Goal: Transaction & Acquisition: Purchase product/service

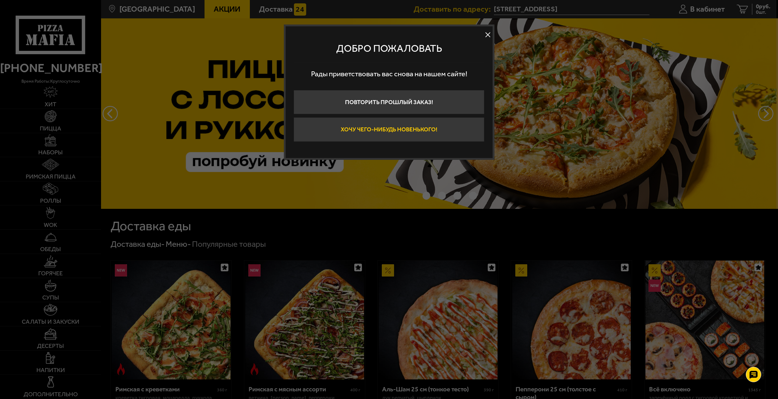
click at [423, 127] on button "Хочу чего-нибудь новенького!" at bounding box center [389, 129] width 191 height 24
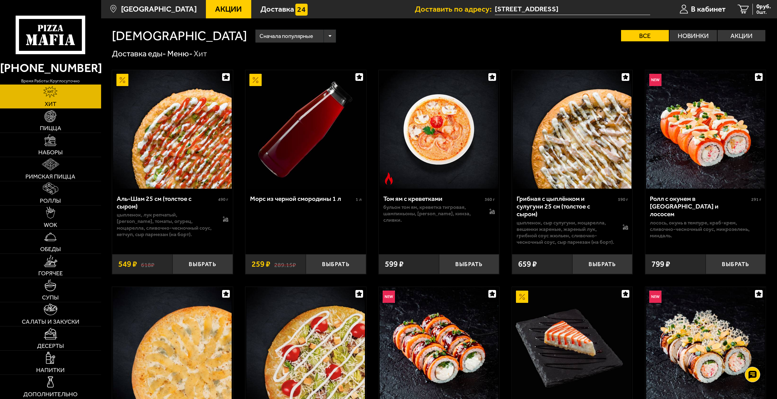
click at [43, 35] on use at bounding box center [44, 39] width 7 height 11
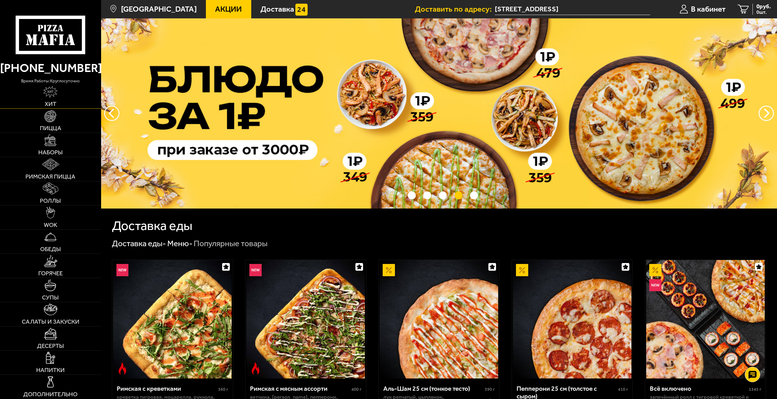
click at [51, 97] on img at bounding box center [50, 92] width 14 height 12
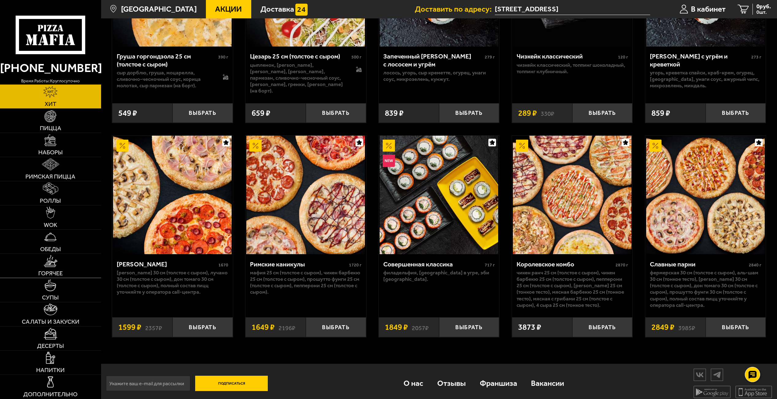
scroll to position [360, 0]
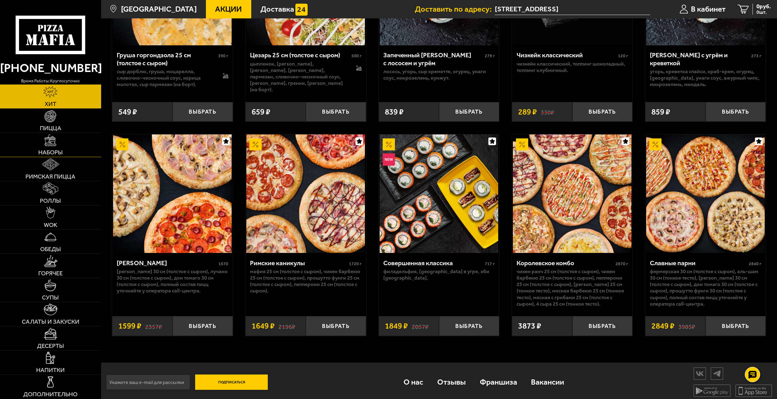
click at [50, 152] on span "Наборы" at bounding box center [50, 153] width 25 height 6
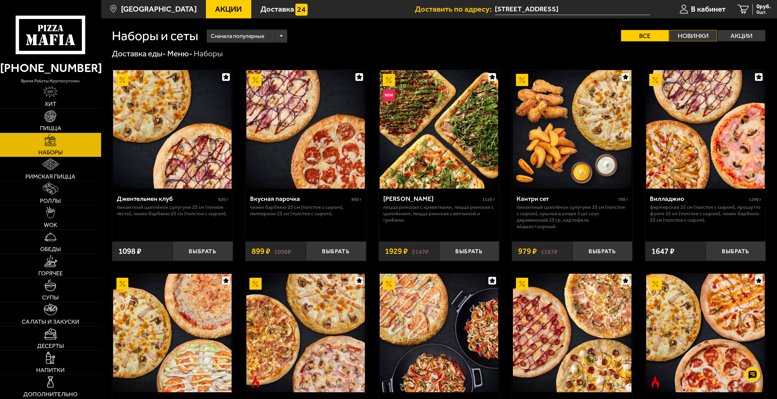
click at [686, 34] on label "Новинки" at bounding box center [693, 35] width 48 height 11
click at [0, 0] on input "Новинки" at bounding box center [0, 0] width 0 height 0
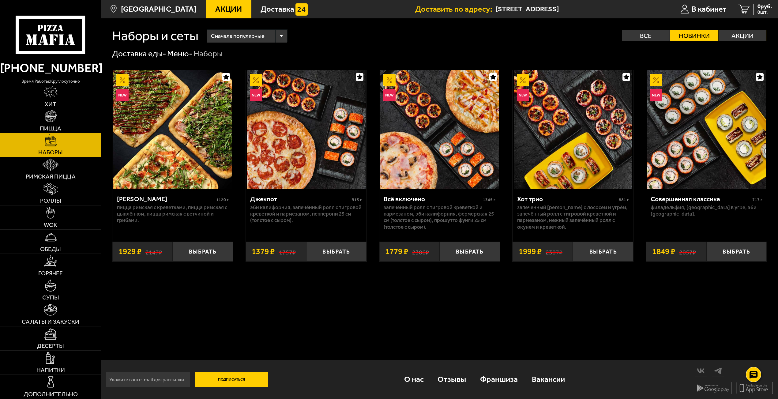
click at [739, 35] on label "Акции" at bounding box center [743, 35] width 48 height 11
click at [0, 0] on input "Акции" at bounding box center [0, 0] width 0 height 0
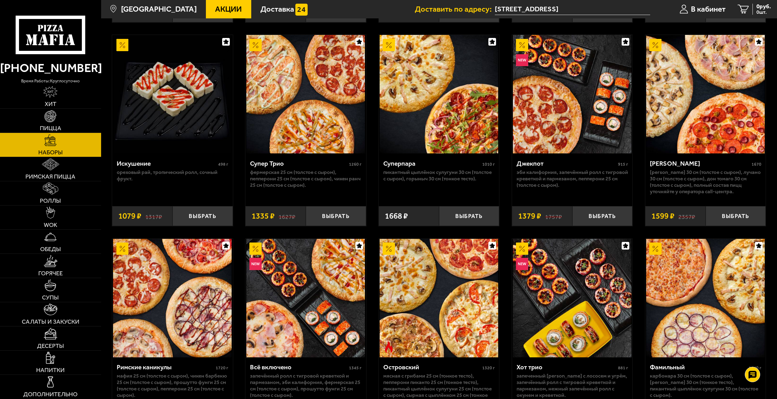
scroll to position [344, 0]
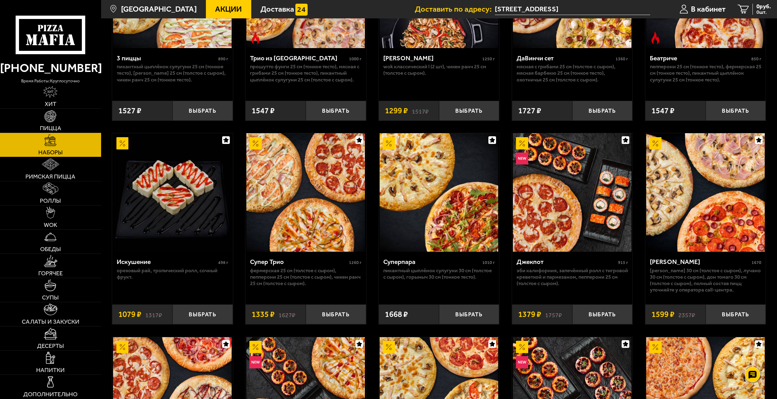
click at [217, 10] on span "Акции" at bounding box center [228, 9] width 27 height 8
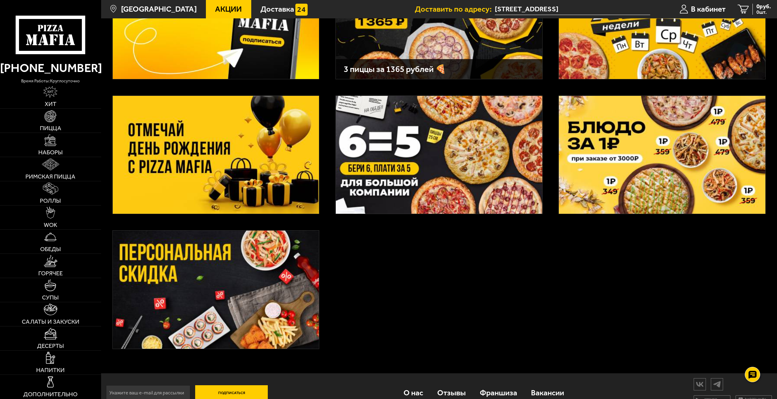
scroll to position [124, 0]
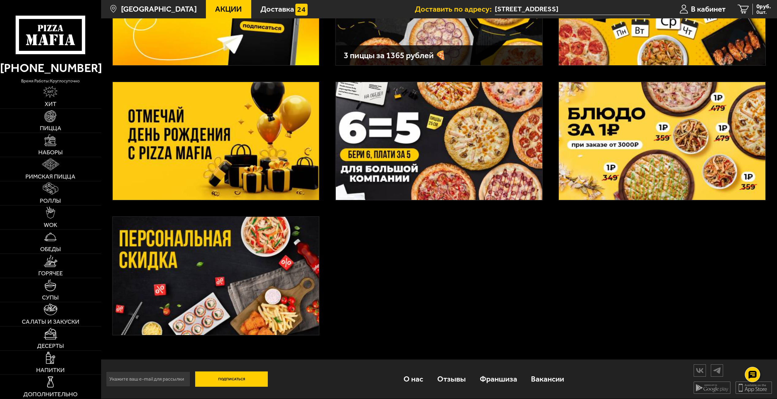
click at [270, 285] on img at bounding box center [216, 276] width 206 height 118
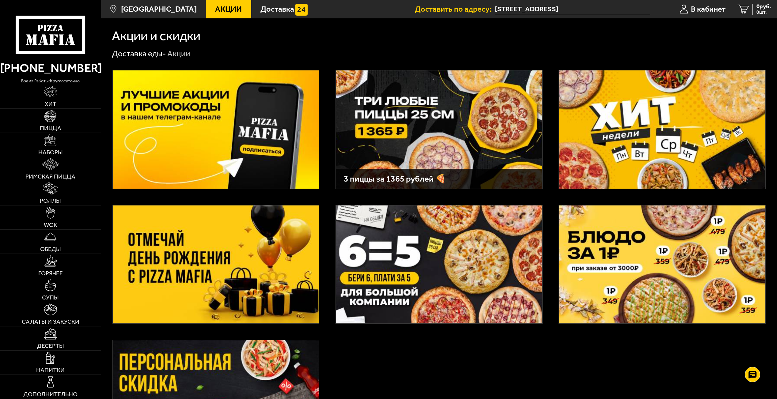
click at [639, 116] on img at bounding box center [662, 129] width 206 height 118
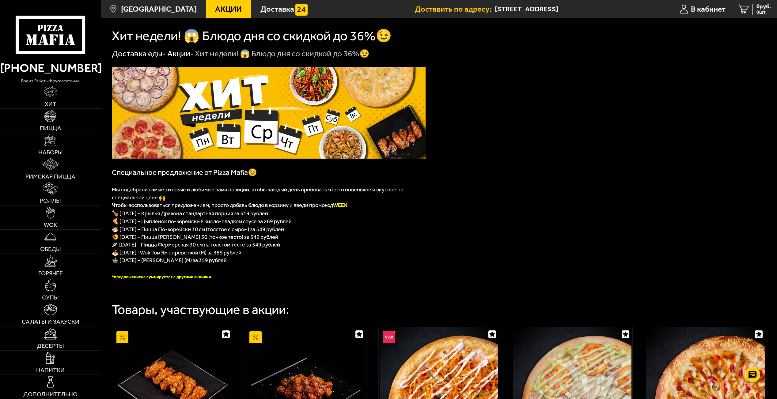
click at [51, 32] on icon at bounding box center [51, 35] width 70 height 39
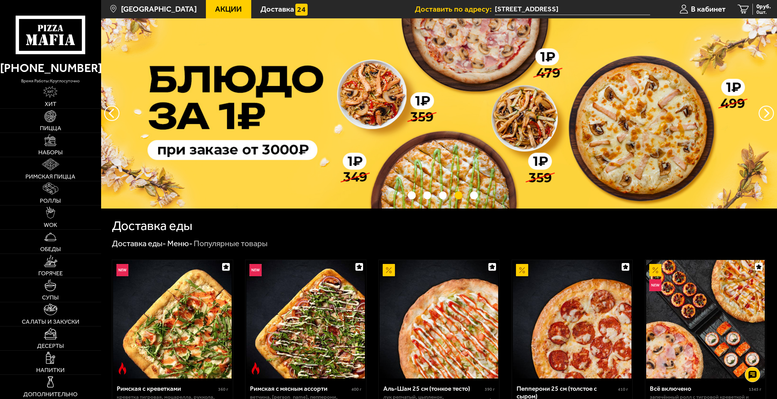
click at [65, 37] on icon at bounding box center [51, 35] width 70 height 39
click at [54, 101] on span "Хит" at bounding box center [51, 104] width 12 height 6
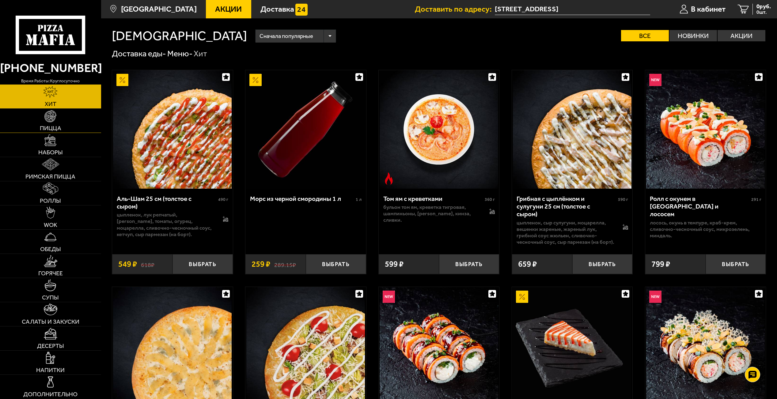
click at [46, 122] on link "Пицца" at bounding box center [50, 121] width 101 height 24
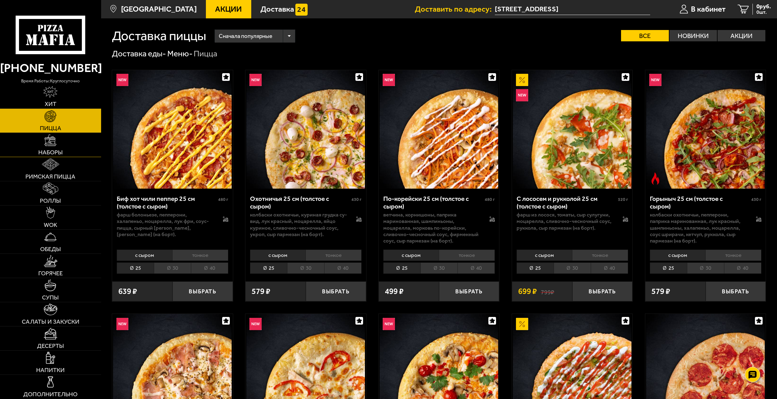
click at [50, 150] on span "Наборы" at bounding box center [50, 153] width 25 height 6
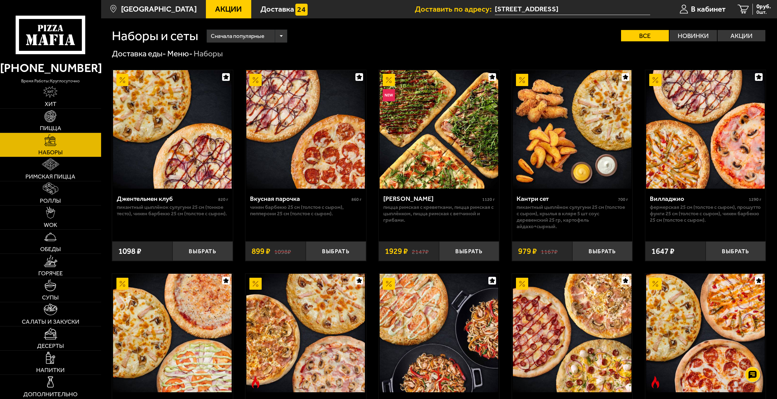
click at [569, 161] on img at bounding box center [572, 129] width 119 height 119
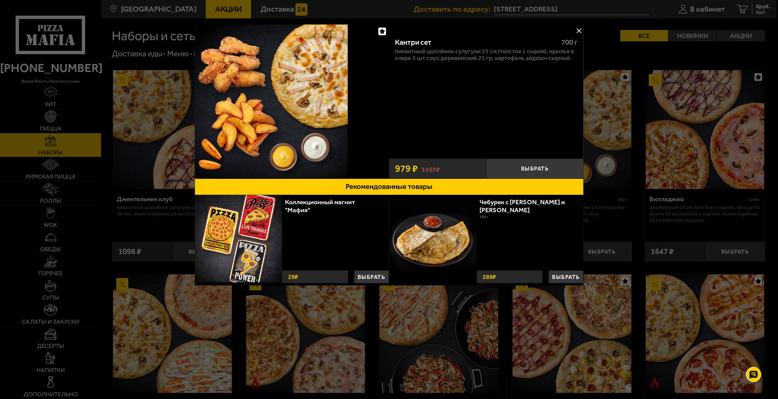
click at [580, 27] on button at bounding box center [579, 30] width 9 height 9
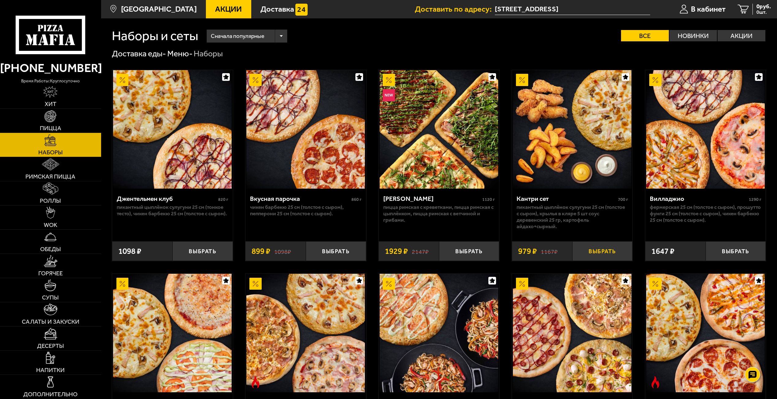
click at [590, 252] on button "Выбрать" at bounding box center [602, 251] width 60 height 20
click at [48, 290] on img at bounding box center [50, 285] width 12 height 12
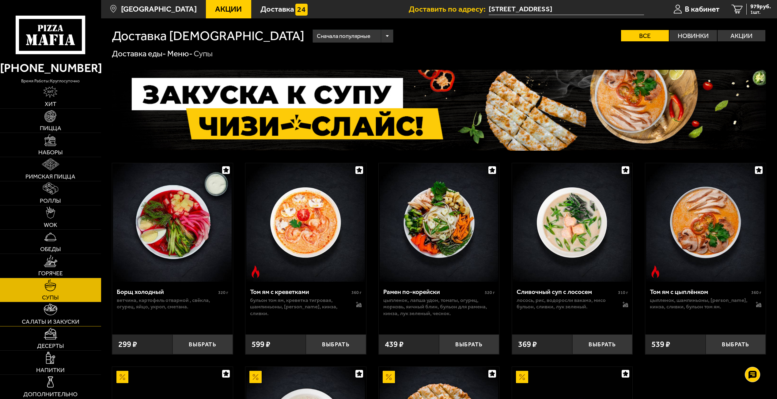
click at [48, 317] on link "Салаты и закуски" at bounding box center [50, 314] width 101 height 24
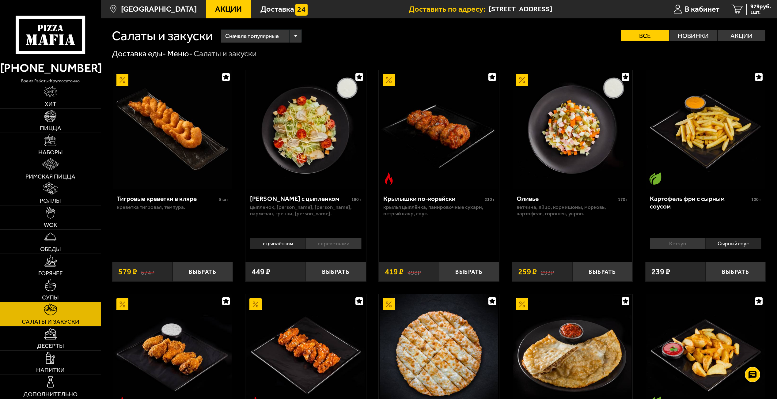
click at [50, 272] on span "Горячее" at bounding box center [50, 274] width 25 height 6
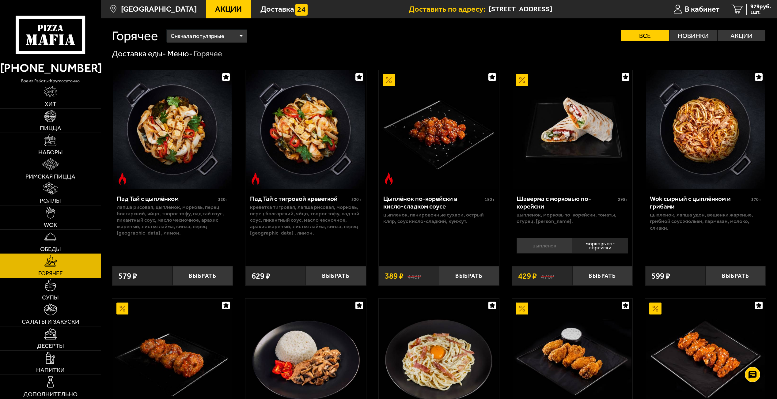
click at [53, 243] on link "Обеды" at bounding box center [50, 242] width 101 height 24
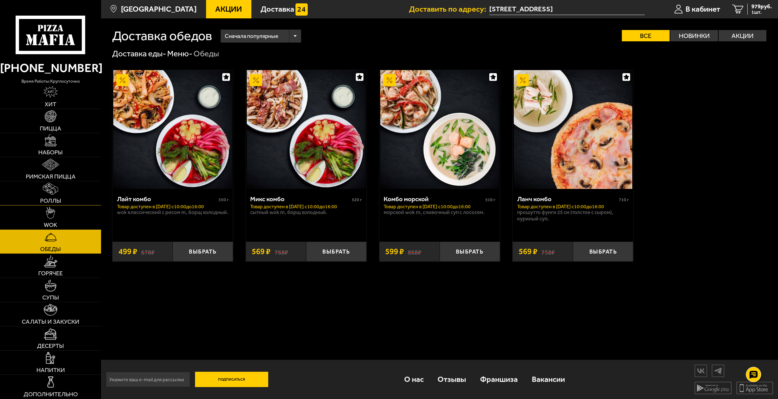
click at [48, 194] on img at bounding box center [51, 189] width 16 height 12
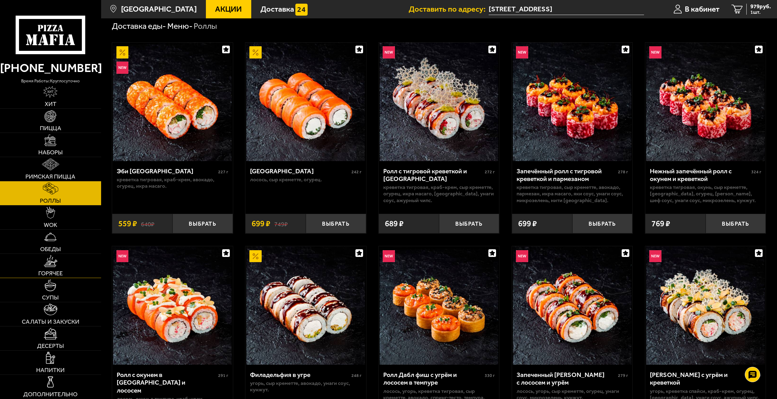
scroll to position [31, 0]
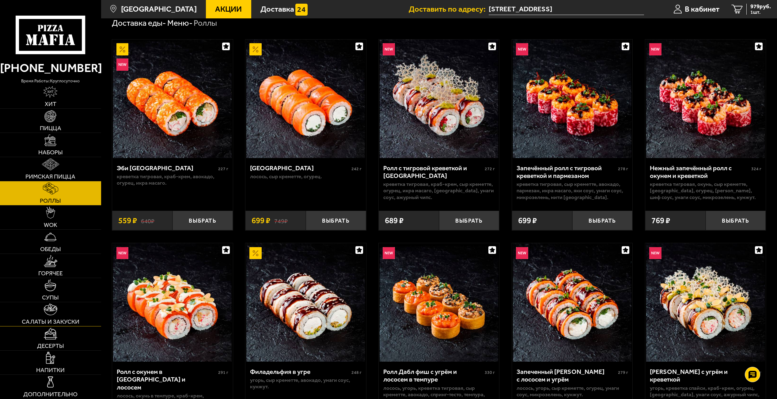
click at [54, 325] on link "Салаты и закуски" at bounding box center [50, 314] width 101 height 24
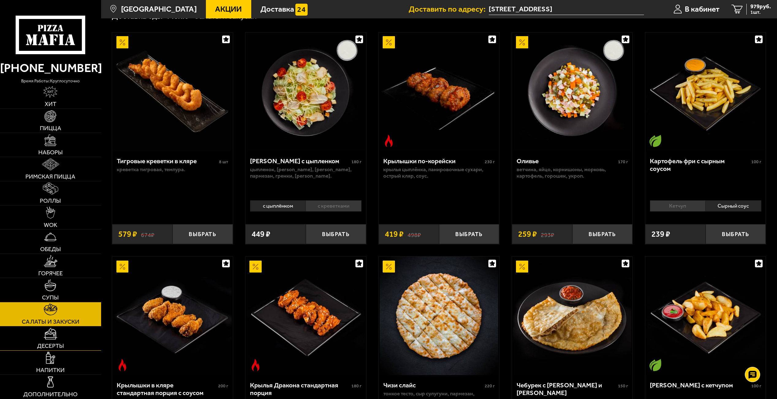
scroll to position [61, 0]
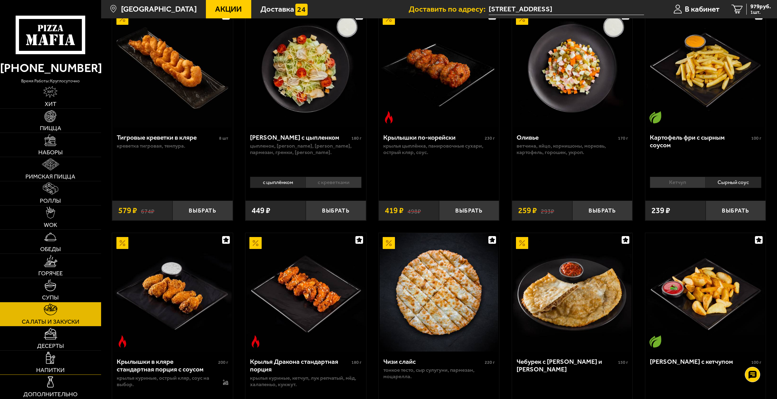
click at [55, 369] on span "Напитки" at bounding box center [50, 370] width 28 height 6
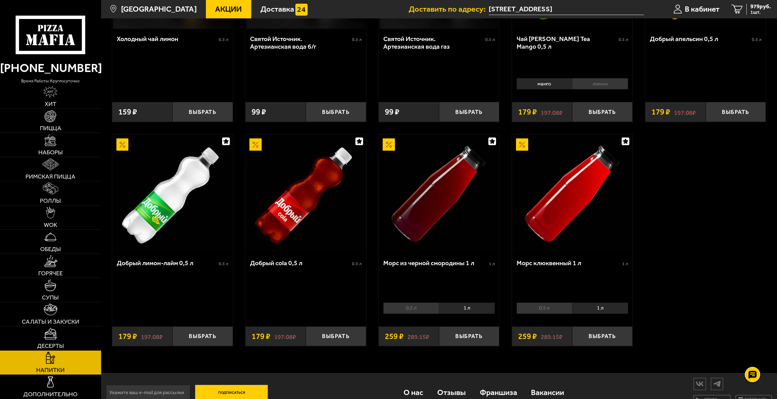
scroll to position [368, 0]
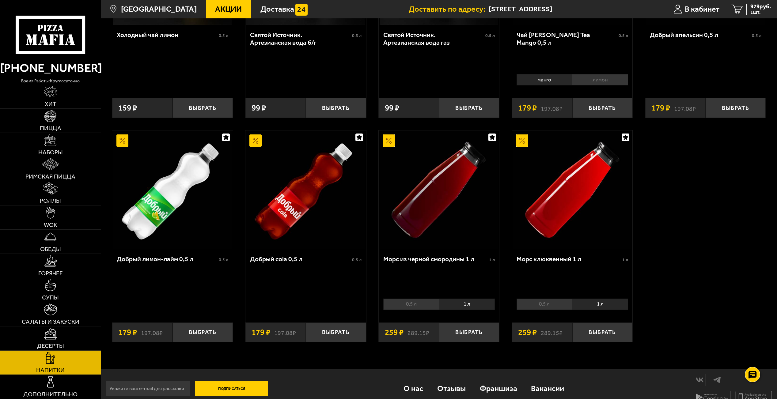
click at [547, 306] on li "0,5 л" at bounding box center [545, 304] width 56 height 11
click at [594, 306] on li "1 л" at bounding box center [600, 304] width 56 height 11
click at [608, 334] on button "Выбрать" at bounding box center [602, 333] width 60 height 20
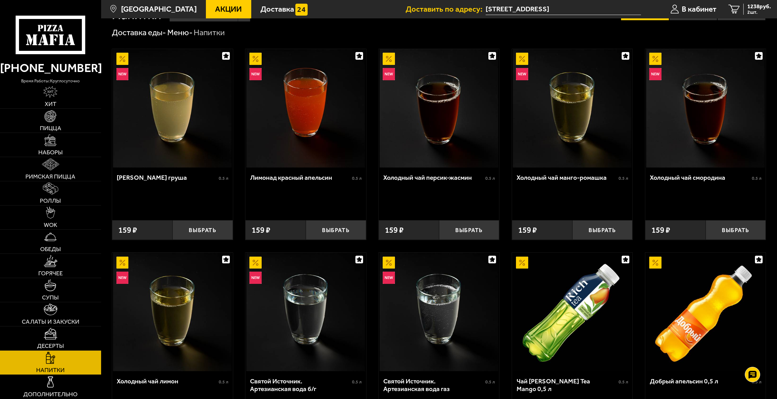
scroll to position [0, 0]
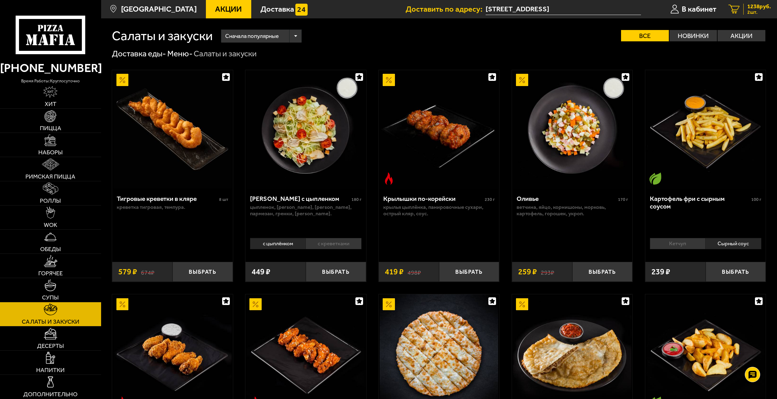
click at [755, 9] on span "1238 руб." at bounding box center [759, 7] width 24 height 6
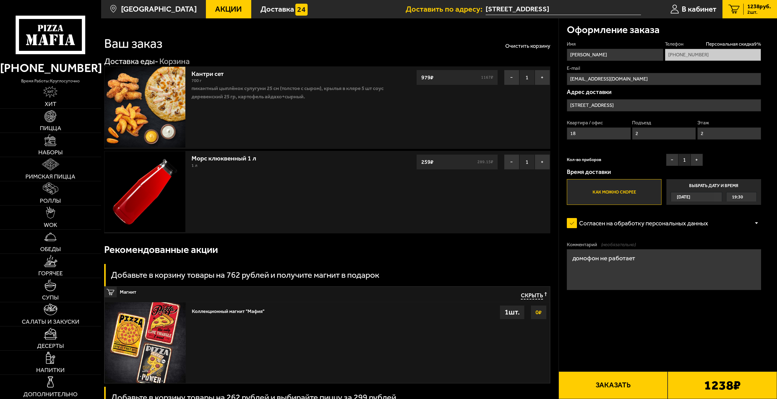
click at [614, 387] on button "Заказать" at bounding box center [613, 386] width 109 height 28
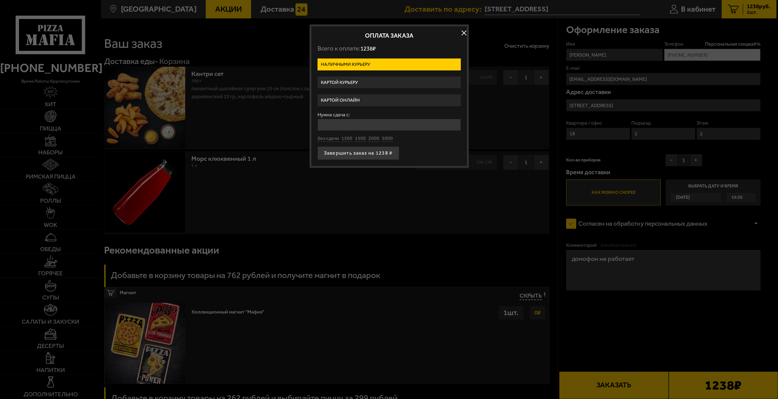
click at [333, 99] on label "Картой онлайн" at bounding box center [389, 100] width 143 height 12
click at [0, 0] on input "Картой онлайн" at bounding box center [0, 0] width 0 height 0
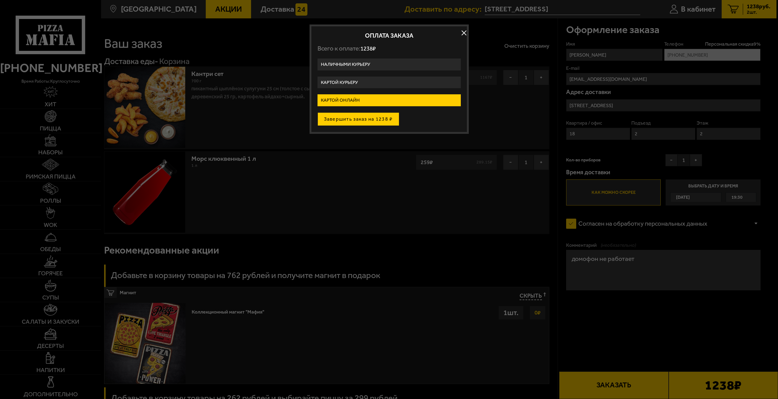
click at [353, 119] on button "Завершить заказ на 1238 ₽" at bounding box center [359, 118] width 82 height 13
